Goal: Navigation & Orientation: Find specific page/section

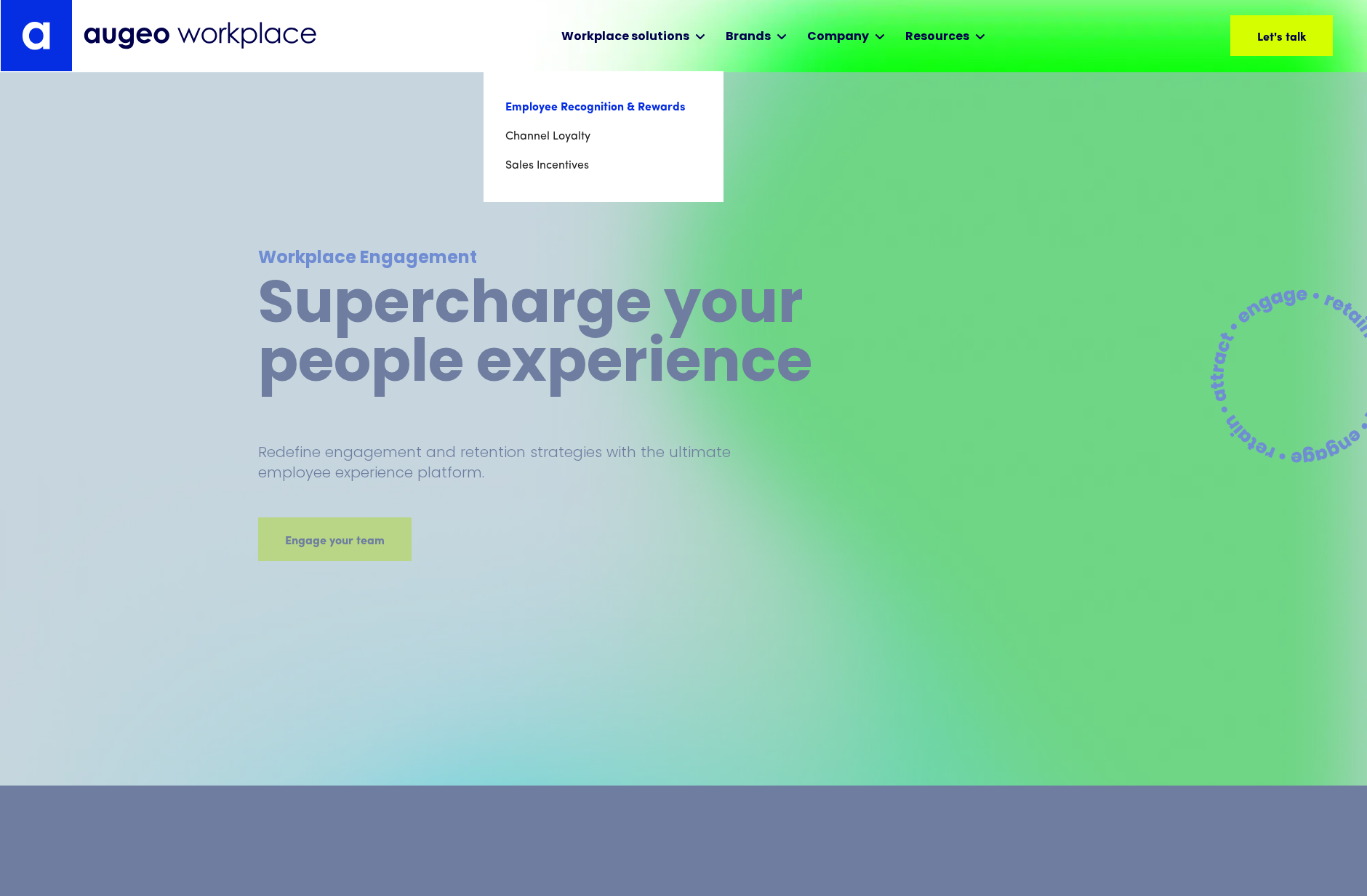
scroll to position [4, 0]
click at [593, 111] on link "Employee Recognition & Rewards" at bounding box center [603, 108] width 197 height 29
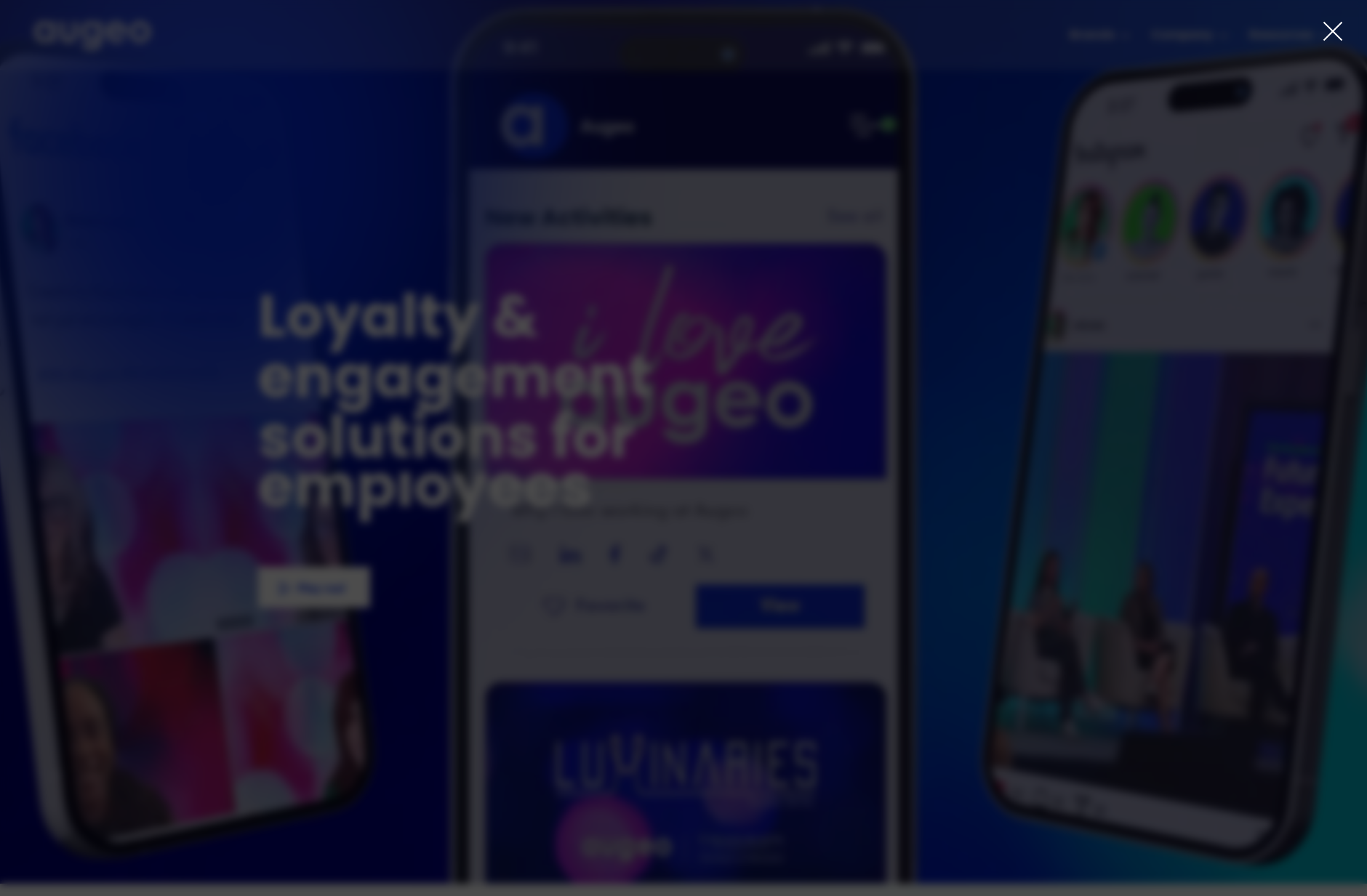
click at [117, 29] on div at bounding box center [683, 448] width 1367 height 896
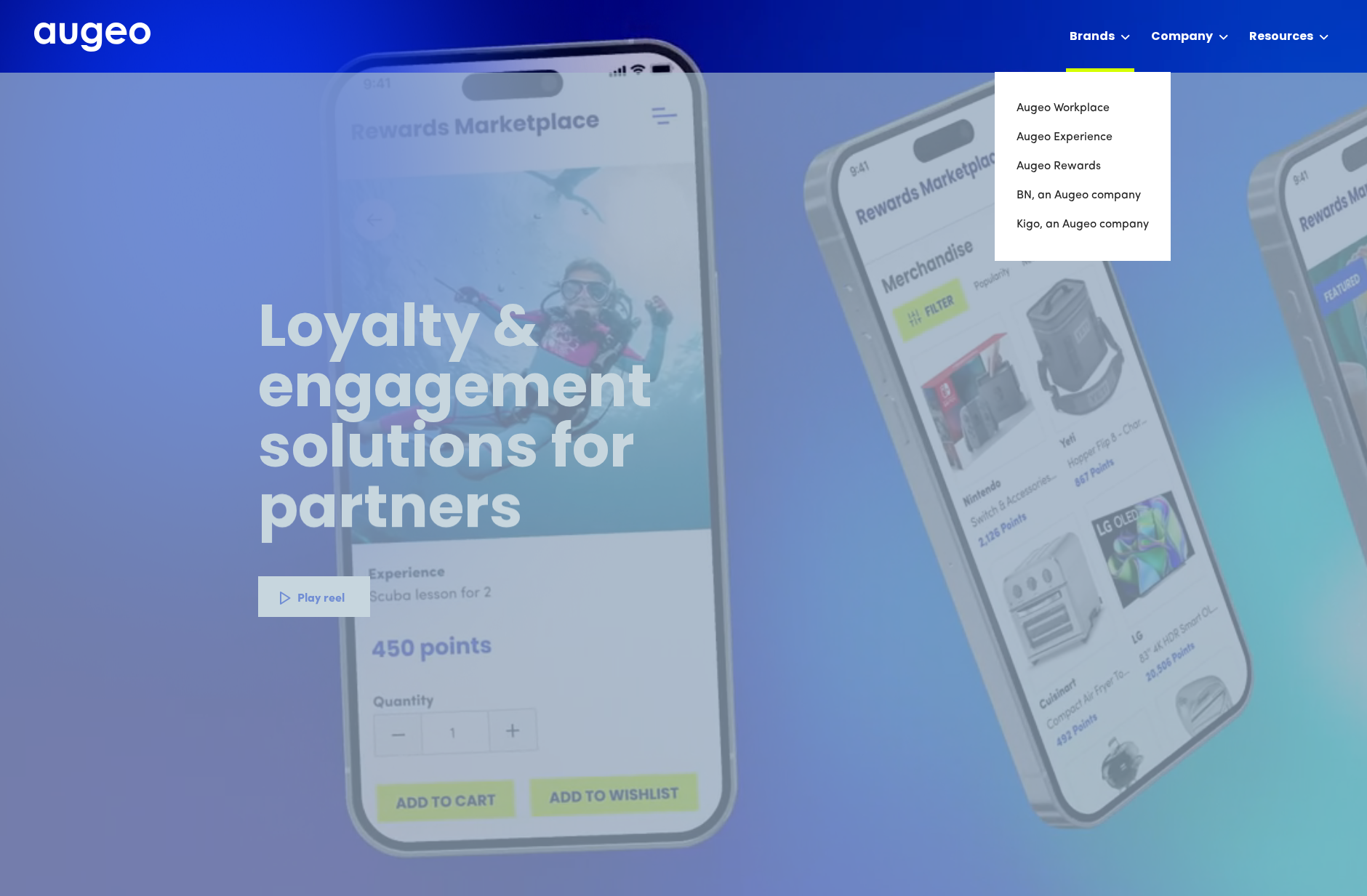
click at [1105, 38] on div "Brands" at bounding box center [1092, 37] width 45 height 18
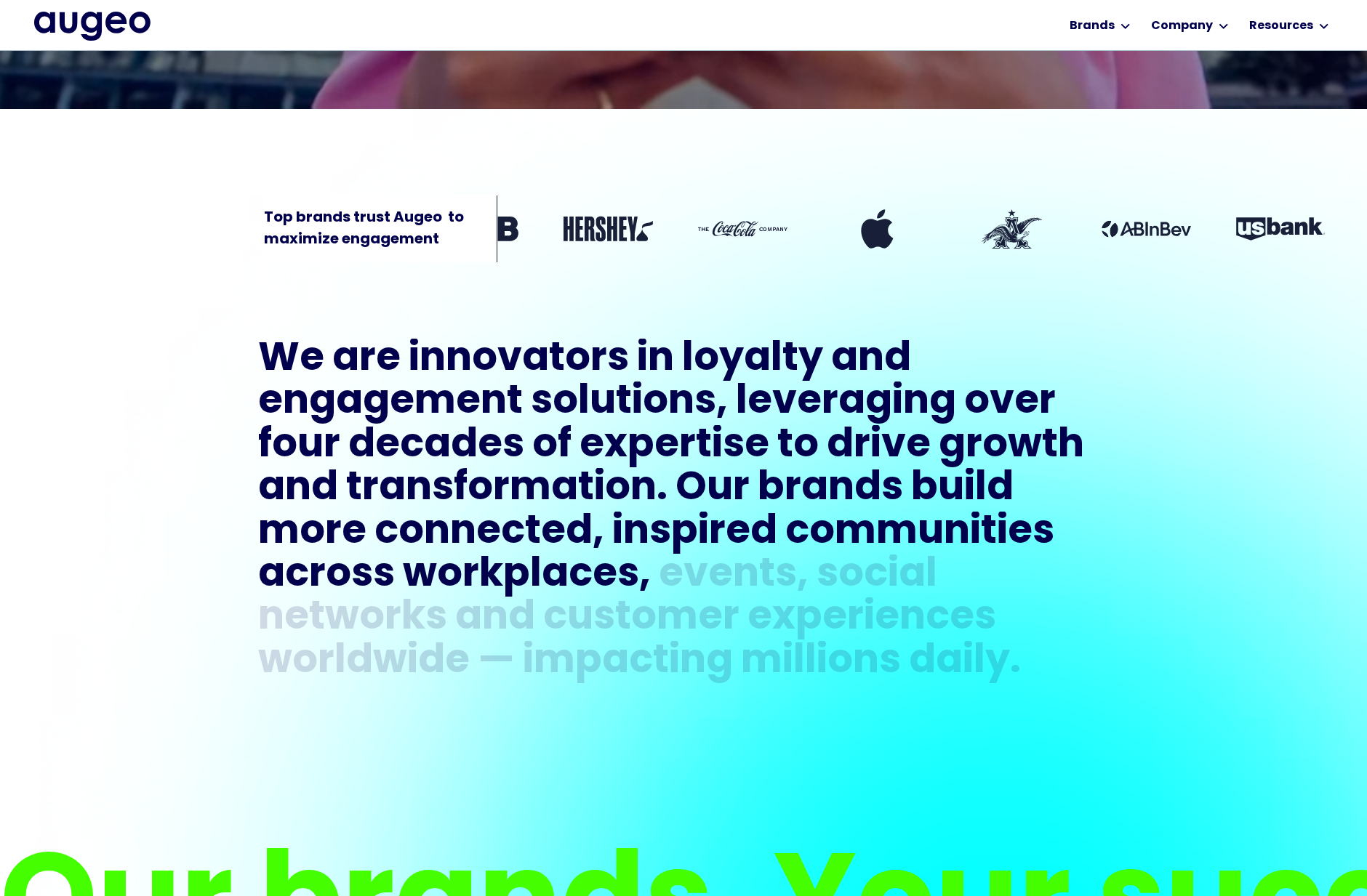
scroll to position [742, 0]
